Goal: Find specific page/section: Find specific page/section

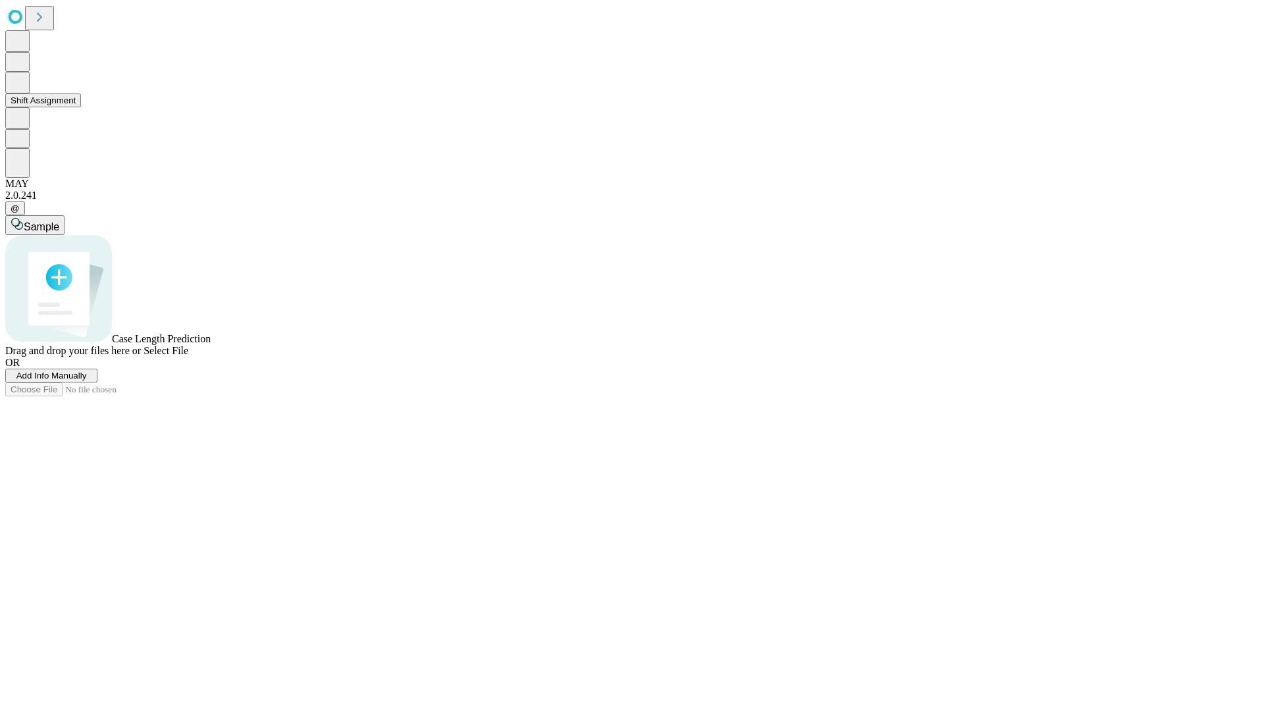
click at [81, 107] on button "Shift Assignment" at bounding box center [43, 100] width 76 height 14
